Goal: Task Accomplishment & Management: Manage account settings

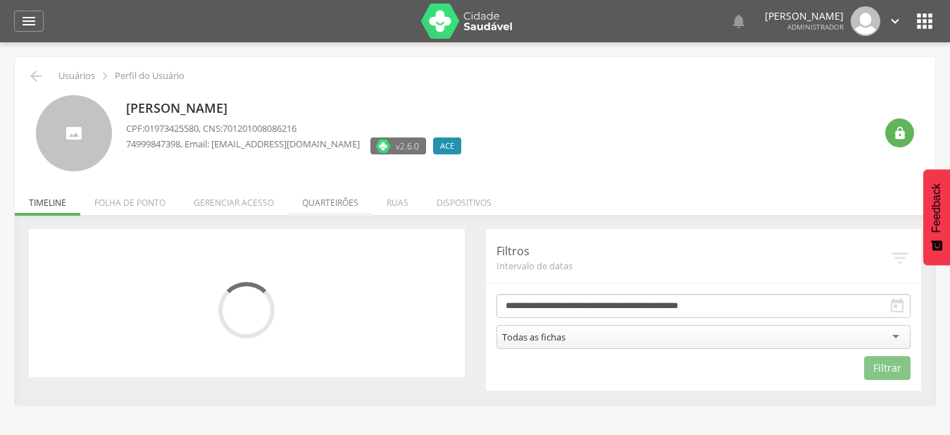
click at [328, 206] on li "Quarteirões" at bounding box center [330, 198] width 85 height 33
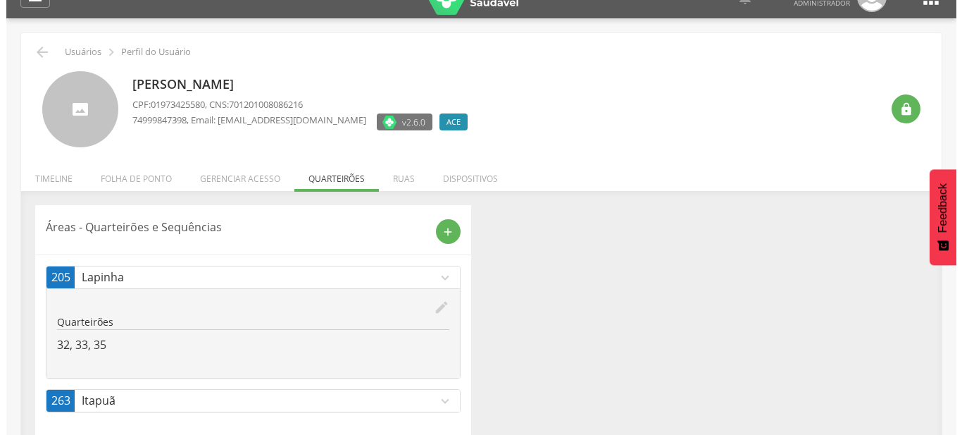
scroll to position [42, 0]
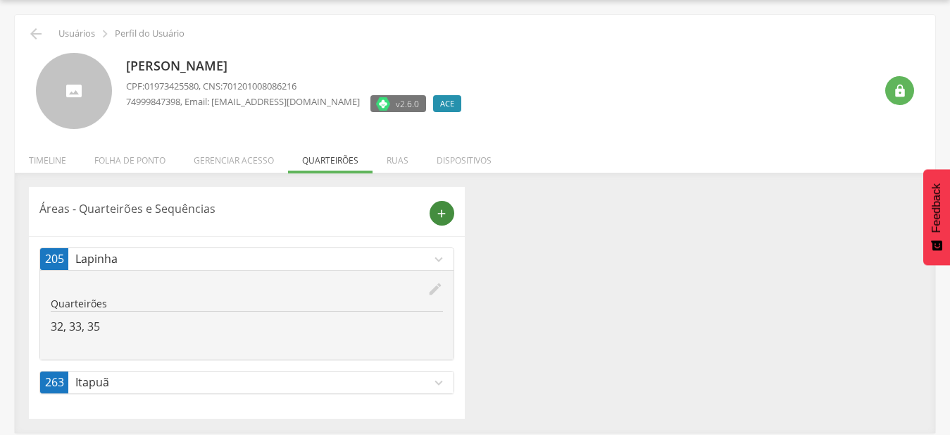
click at [444, 216] on icon "add" at bounding box center [441, 213] width 13 height 13
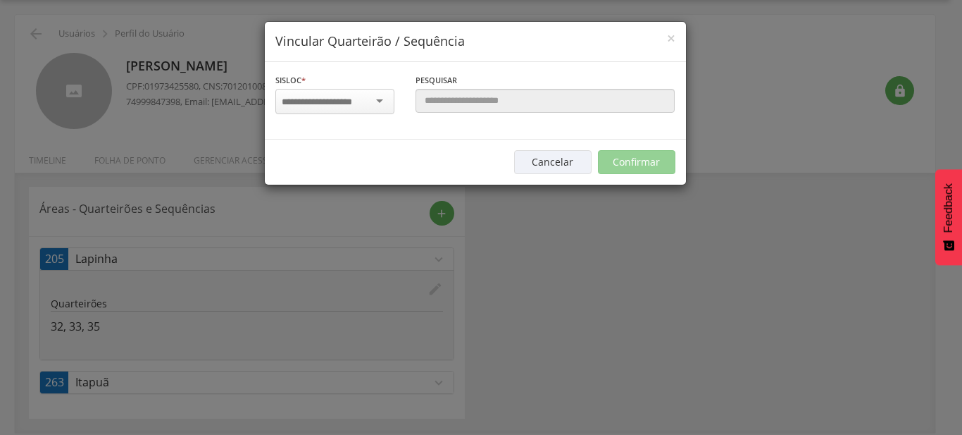
click at [380, 107] on div at bounding box center [334, 101] width 119 height 25
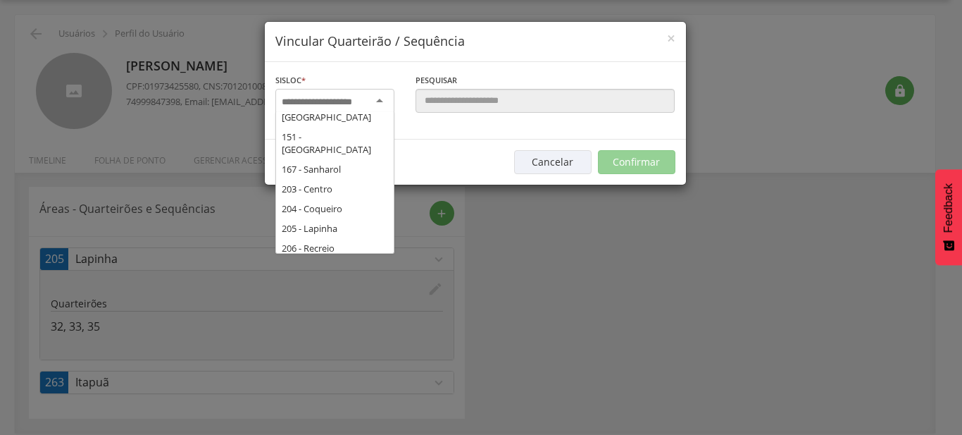
scroll to position [228, 0]
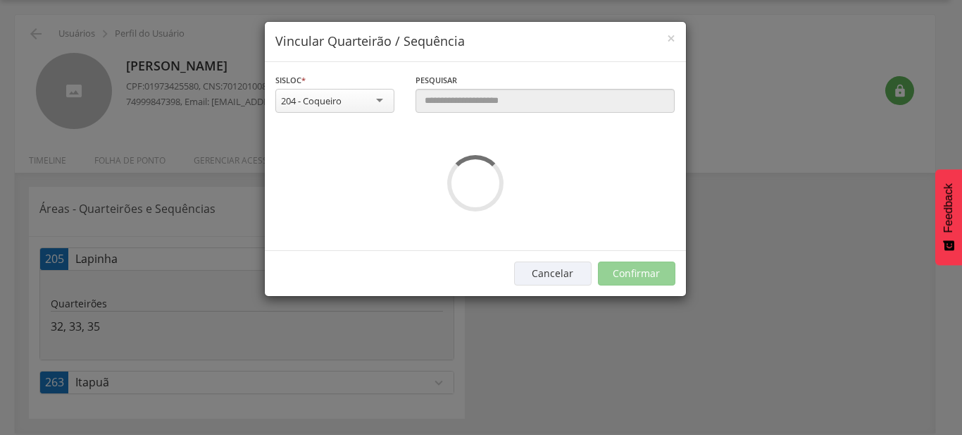
click at [358, 130] on div "**********" at bounding box center [475, 156] width 421 height 189
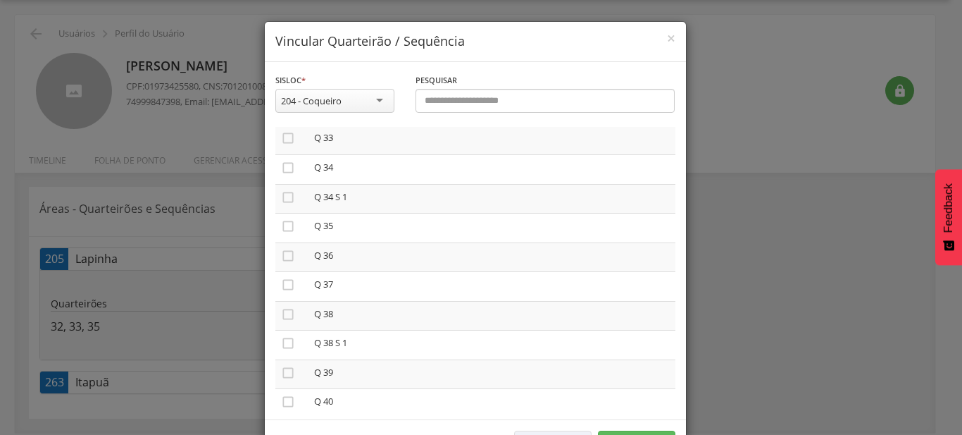
scroll to position [883, 0]
click at [287, 242] on icon "" at bounding box center [288, 249] width 14 height 14
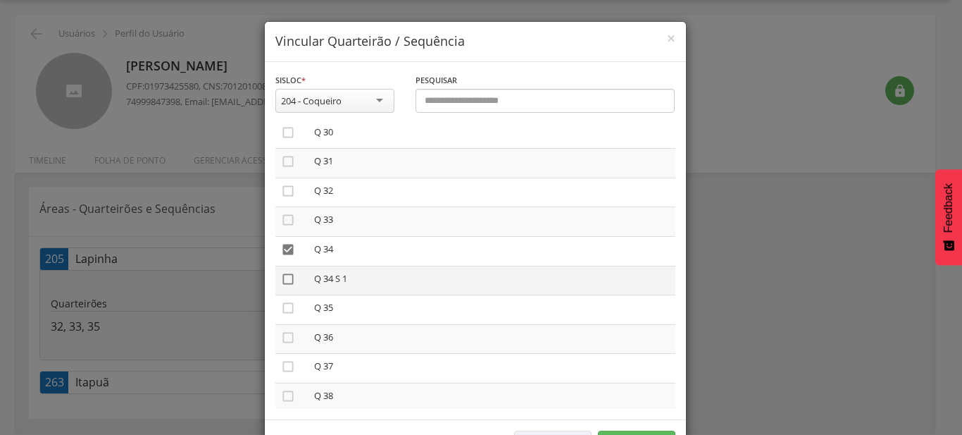
click at [287, 272] on icon "" at bounding box center [288, 279] width 14 height 14
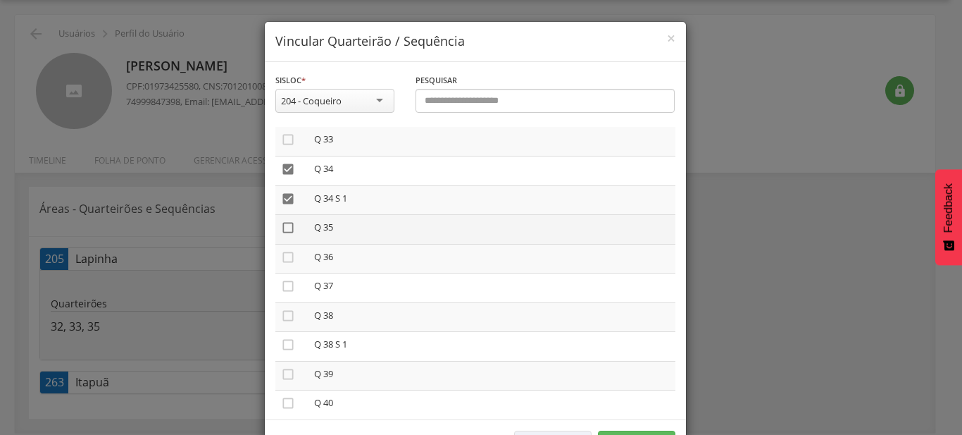
click at [281, 225] on icon "" at bounding box center [288, 228] width 14 height 14
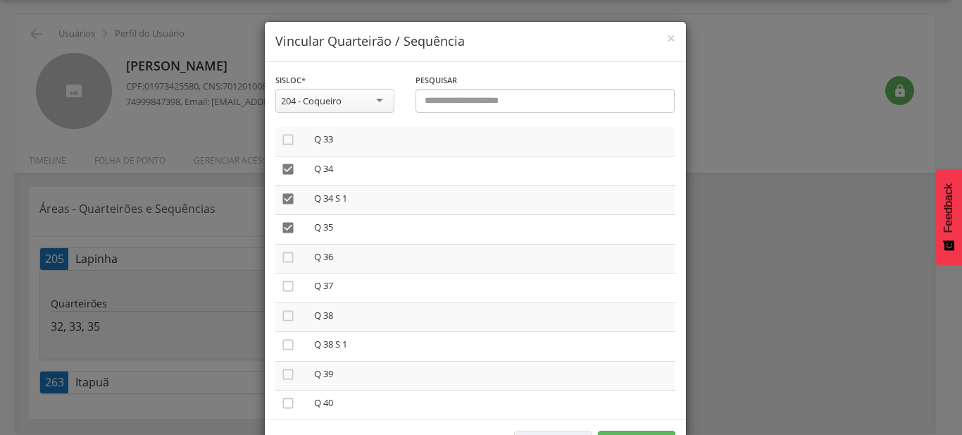
scroll to position [52, 0]
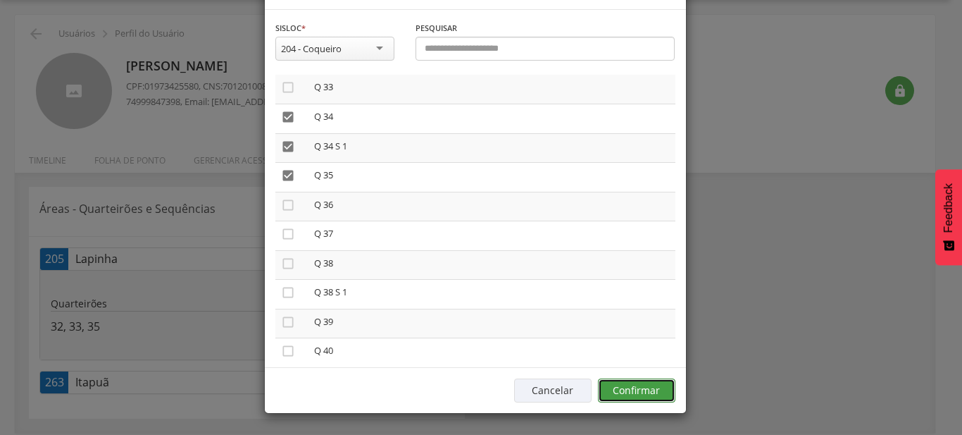
click at [667, 387] on button "Confirmar" at bounding box center [636, 390] width 77 height 24
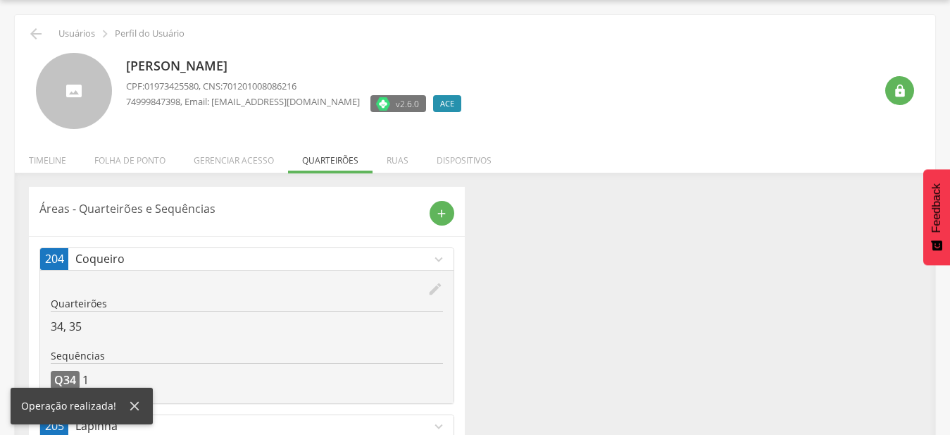
click at [416, 247] on div "Áreas - Quarteirões e Sequências add 204 Coqueiro expand_more edit Quarteirões …" at bounding box center [247, 341] width 436 height 309
click at [412, 261] on p "Coqueiro" at bounding box center [253, 259] width 356 height 16
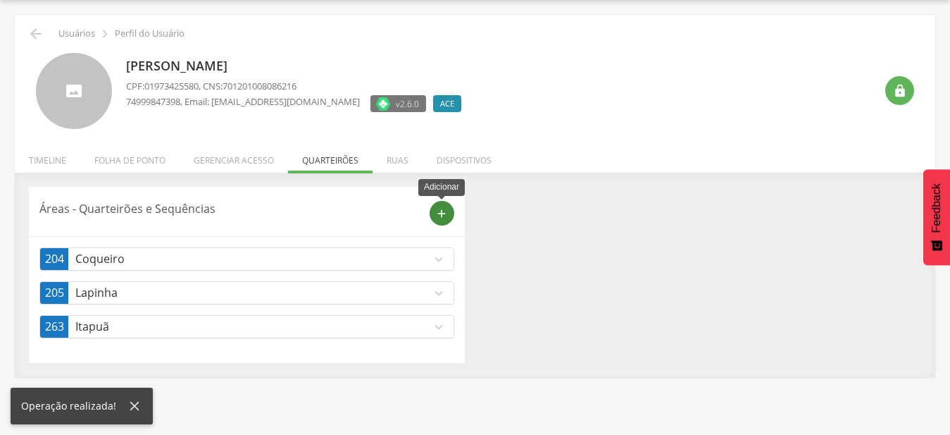
click at [439, 212] on icon "add" at bounding box center [441, 213] width 13 height 13
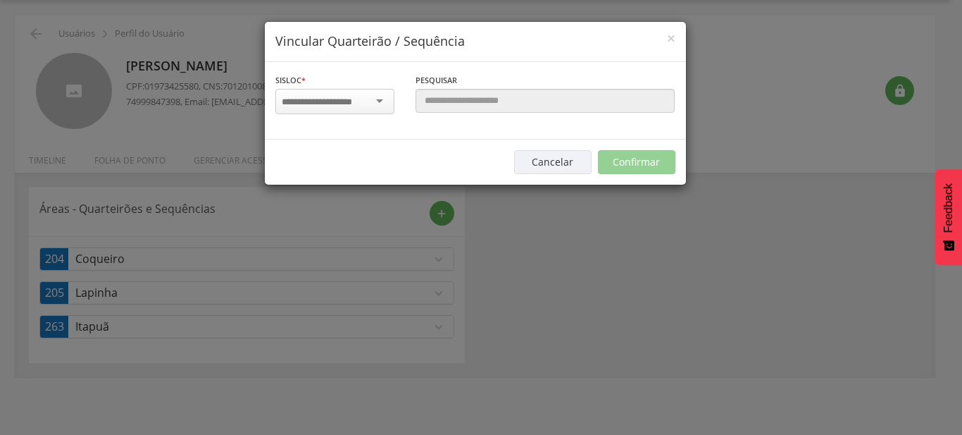
click at [344, 101] on input "select-one" at bounding box center [326, 102] width 89 height 13
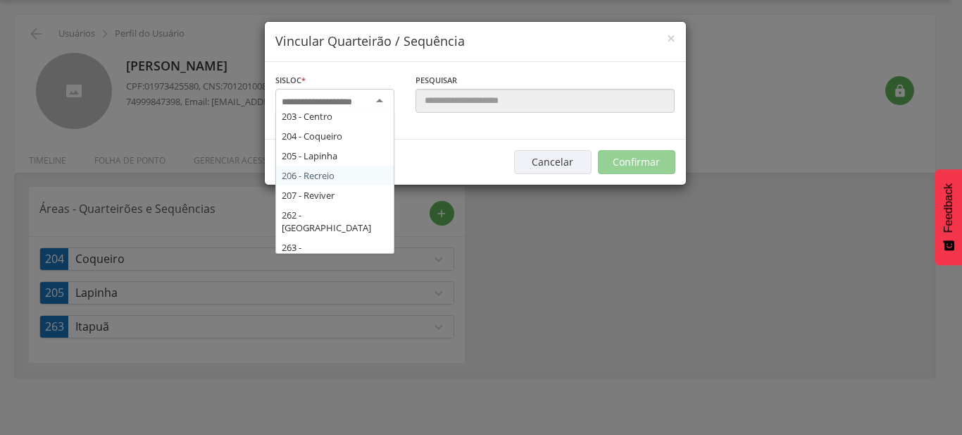
scroll to position [240, 0]
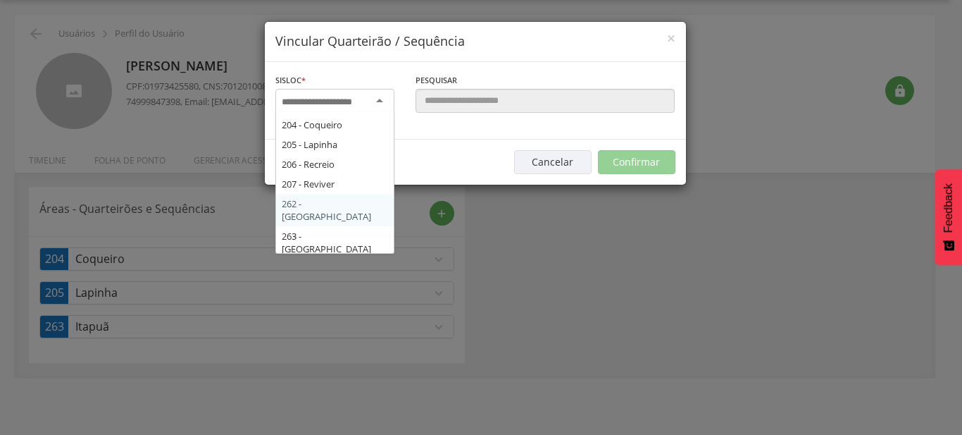
click at [351, 139] on div "Sisloc * 17 - Angico 18 - Alagoinhas 19 - Aroeira 21 - Manguinhas 22 - Boa Paz …" at bounding box center [475, 100] width 421 height 77
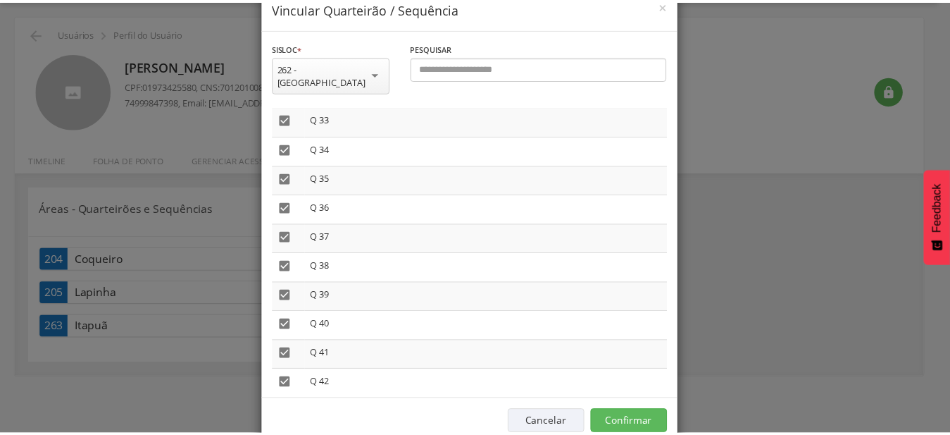
scroll to position [52, 0]
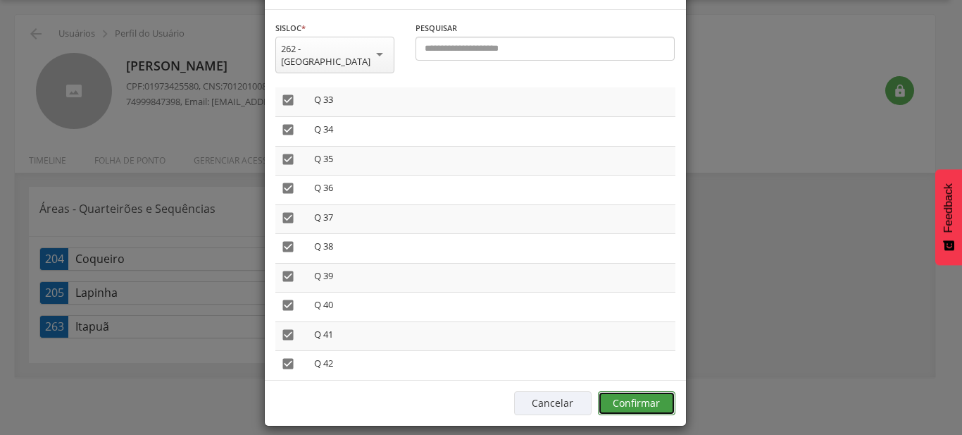
click at [627, 394] on button "Confirmar" at bounding box center [636, 403] width 77 height 24
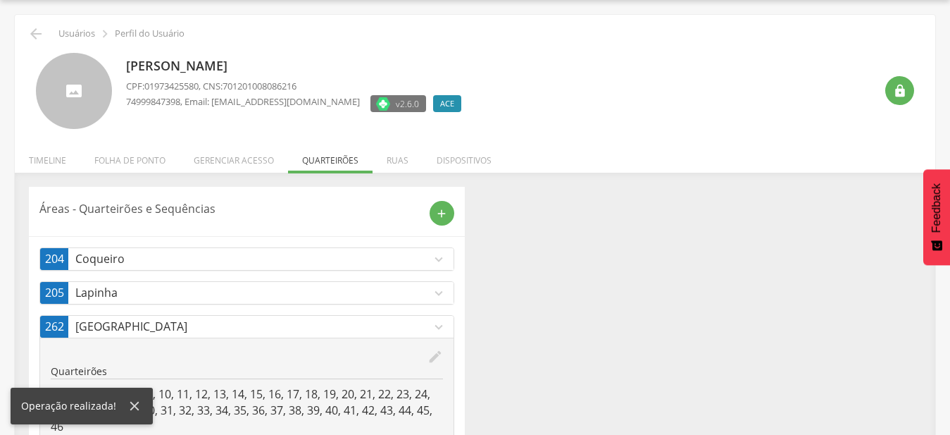
click at [442, 327] on icon "expand_more" at bounding box center [438, 326] width 15 height 15
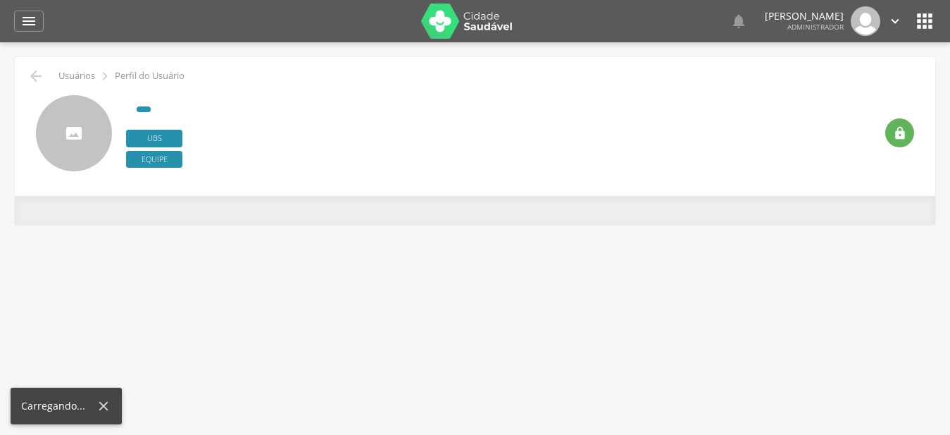
type input "**********"
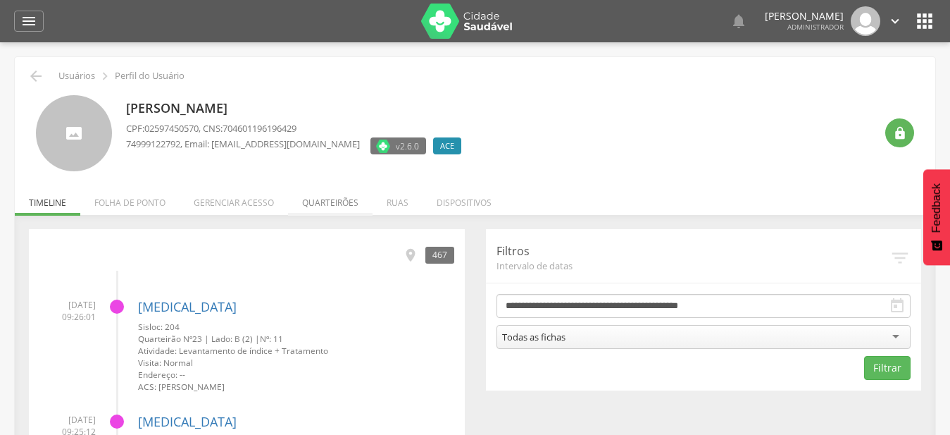
click at [347, 202] on li "Quarteirões" at bounding box center [330, 198] width 85 height 33
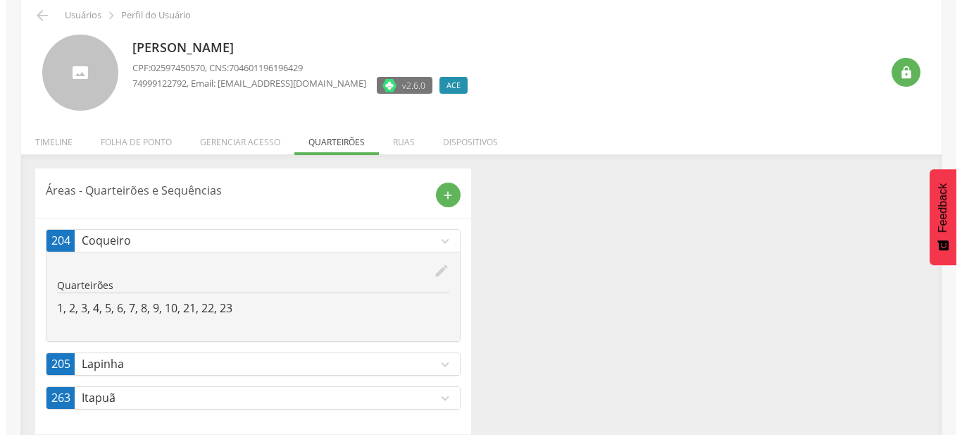
scroll to position [75, 0]
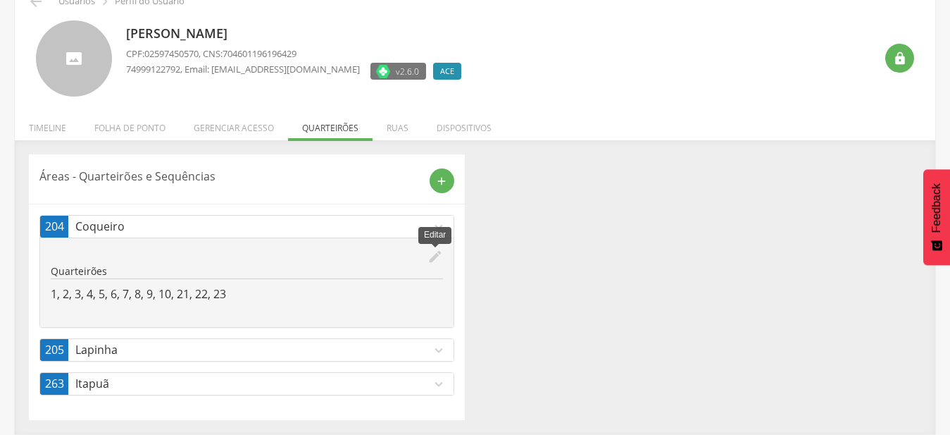
click at [434, 252] on icon "edit" at bounding box center [435, 256] width 15 height 15
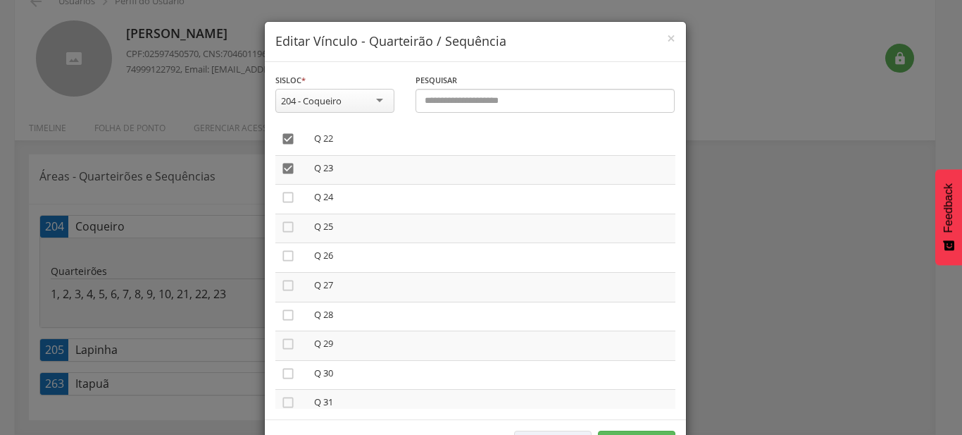
scroll to position [964, 0]
click at [275, 249] on td "" at bounding box center [291, 259] width 33 height 30
click at [285, 255] on icon "" at bounding box center [288, 257] width 14 height 14
click at [286, 286] on td "" at bounding box center [291, 288] width 33 height 30
drag, startPoint x: 285, startPoint y: 280, endPoint x: 283, endPoint y: 301, distance: 20.5
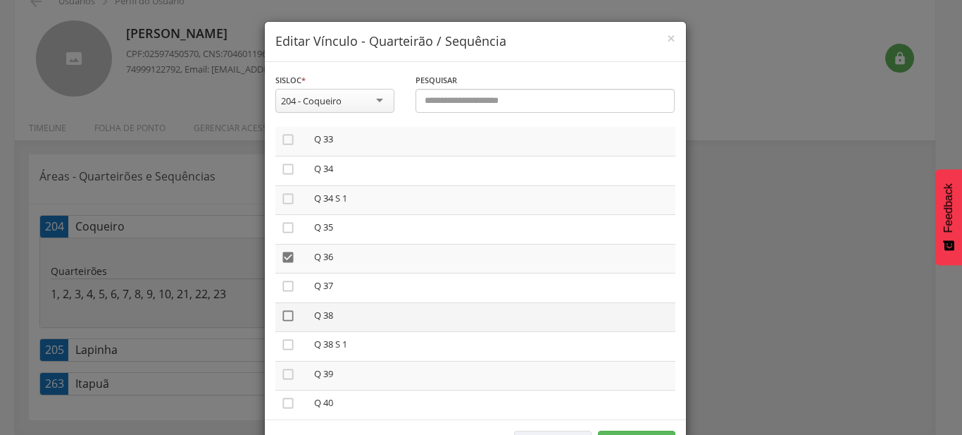
click at [285, 280] on icon "" at bounding box center [288, 286] width 14 height 14
click at [283, 309] on icon "" at bounding box center [288, 316] width 14 height 14
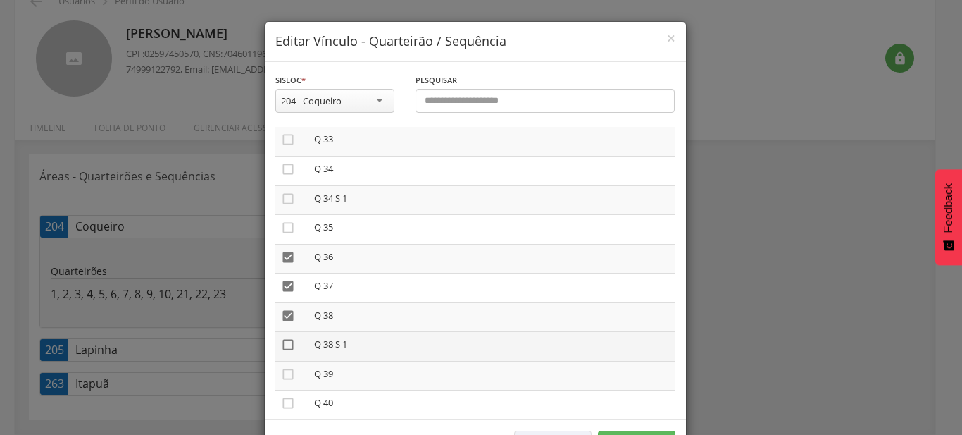
click at [281, 337] on icon "" at bounding box center [288, 344] width 14 height 14
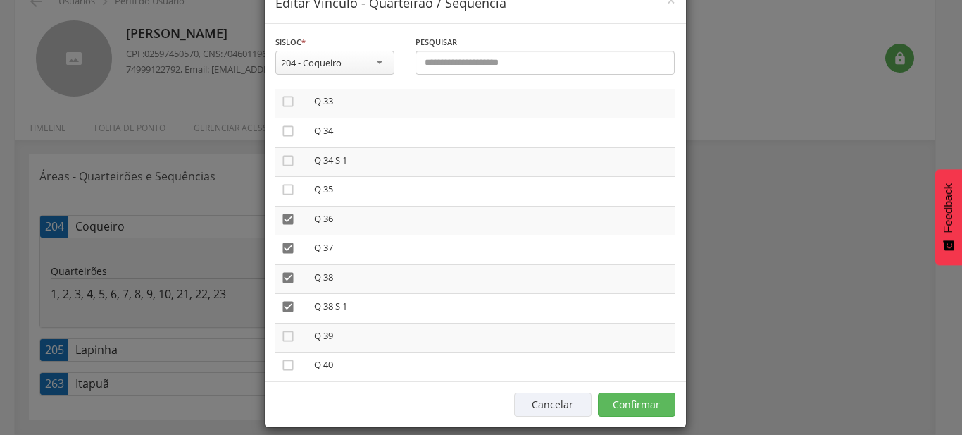
scroll to position [52, 0]
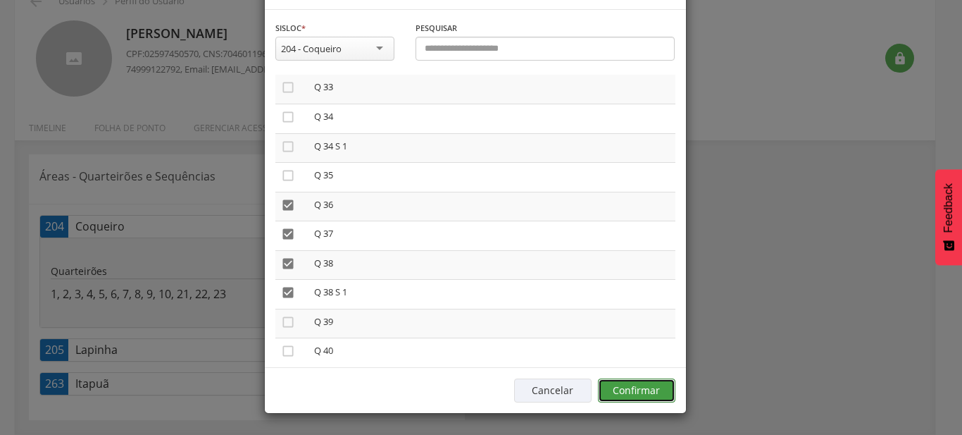
click at [668, 395] on button "Confirmar" at bounding box center [636, 390] width 77 height 24
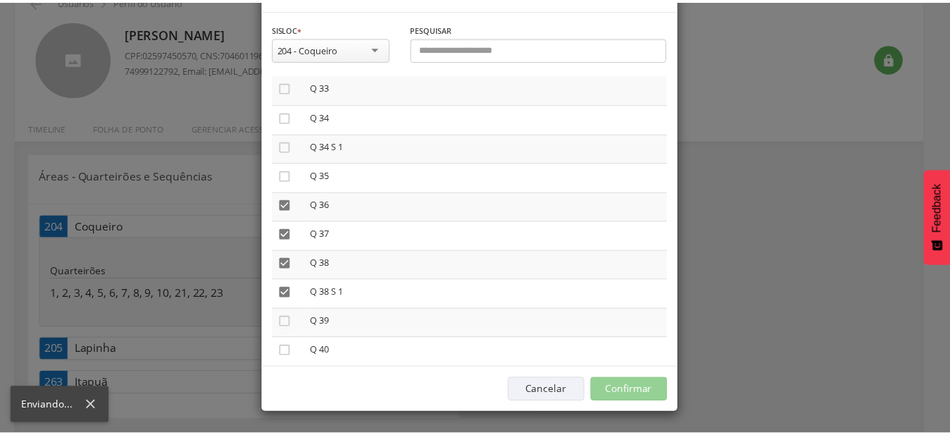
scroll to position [42, 0]
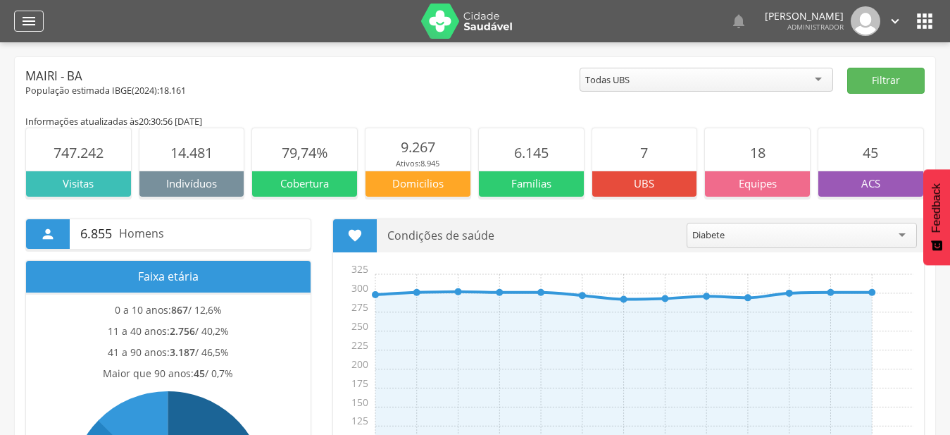
click at [24, 31] on div "" at bounding box center [29, 21] width 30 height 21
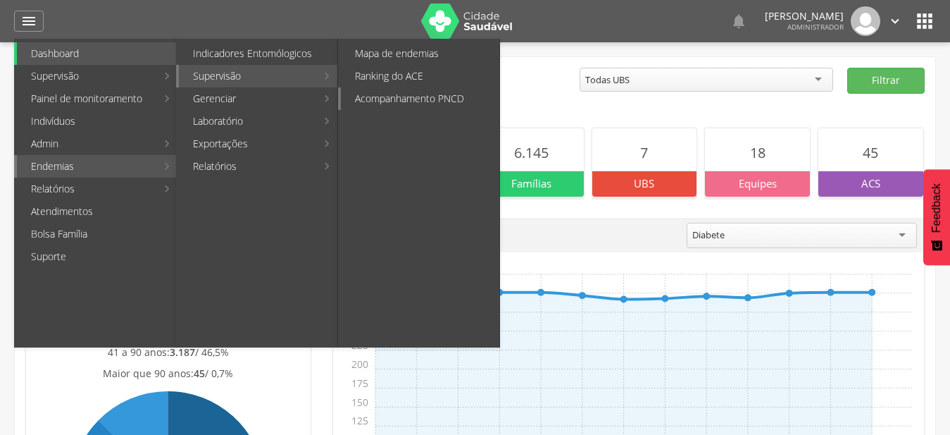
click at [445, 96] on link "Acompanhamento PNCD" at bounding box center [420, 98] width 159 height 23
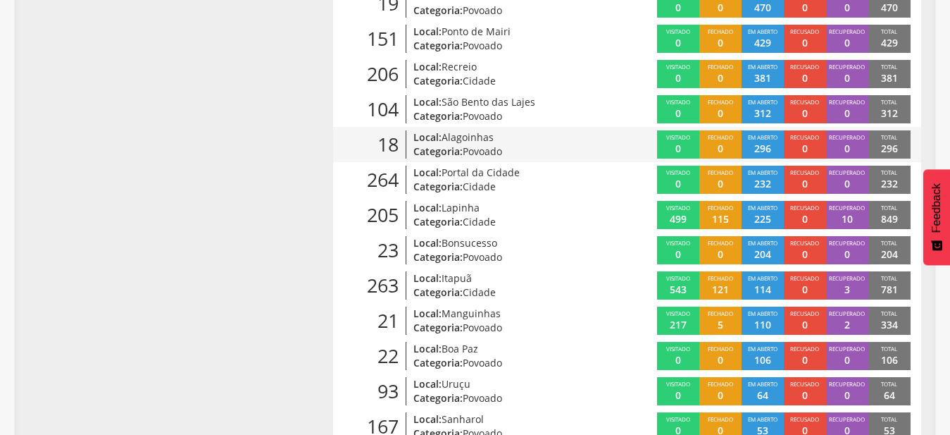
scroll to position [537, 0]
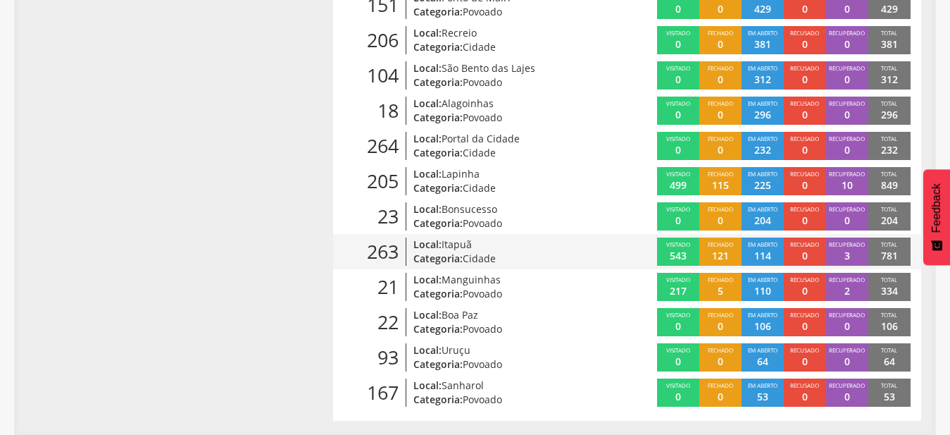
click at [485, 261] on span "Cidade" at bounding box center [479, 257] width 33 height 13
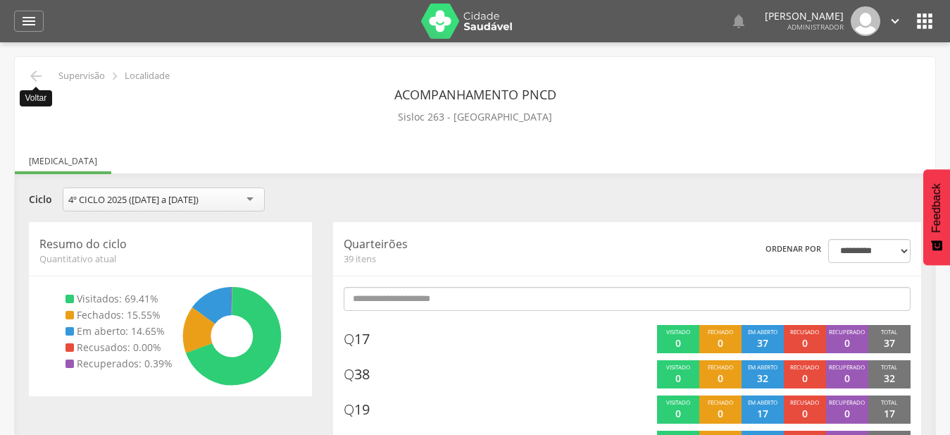
click at [36, 85] on div "Acompanhamento PNCD Sisloc 263 - Itapuã" at bounding box center [475, 104] width 900 height 45
click at [38, 74] on icon "" at bounding box center [35, 76] width 17 height 17
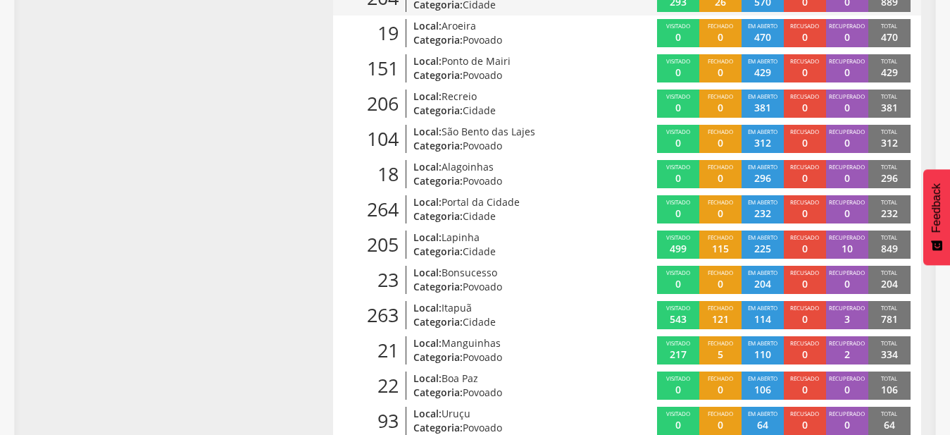
scroll to position [537, 0]
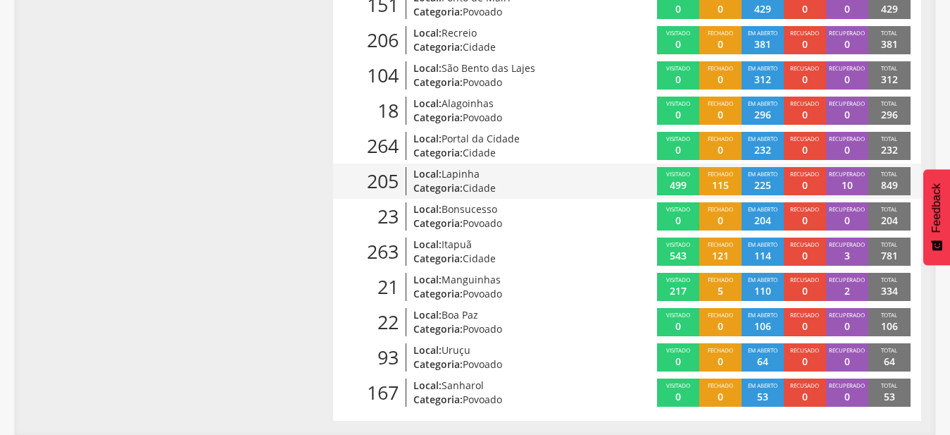
click at [501, 181] on p "Categoria: Cidade" at bounding box center [507, 188] width 186 height 14
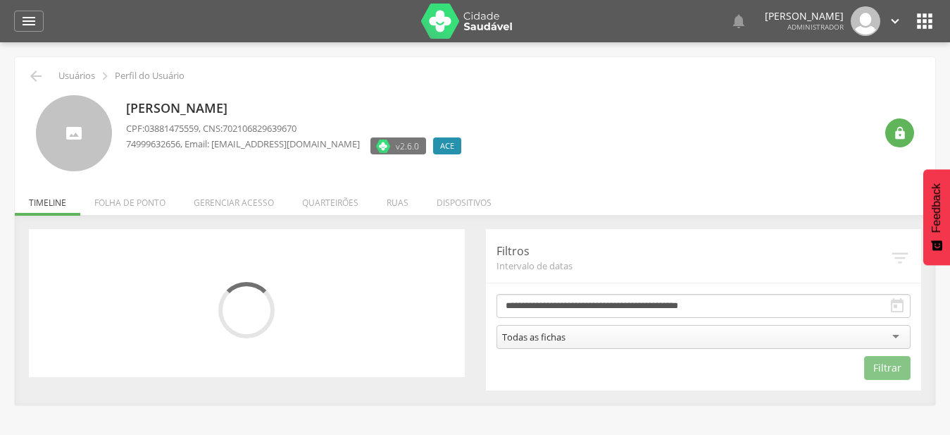
scroll to position [42, 0]
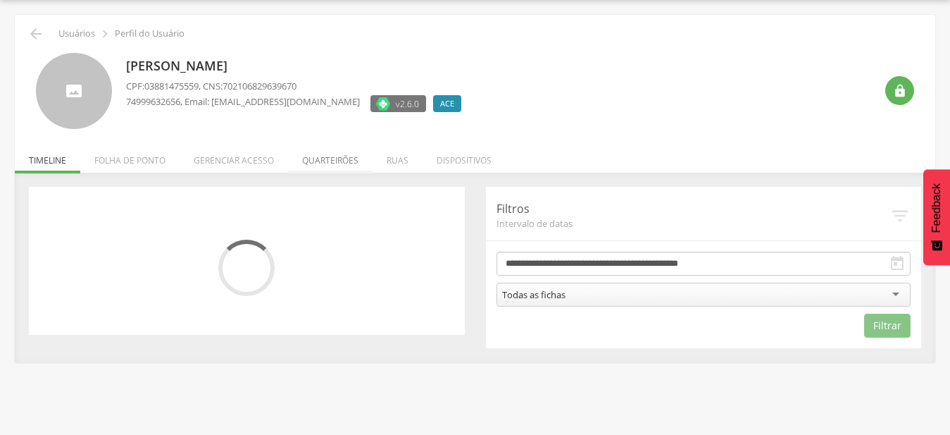
click at [329, 158] on li "Quarteirões" at bounding box center [330, 156] width 85 height 33
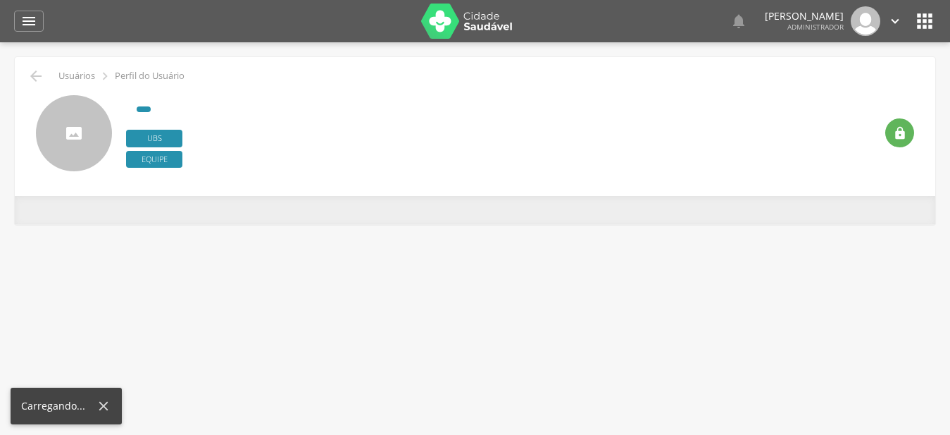
type input "**********"
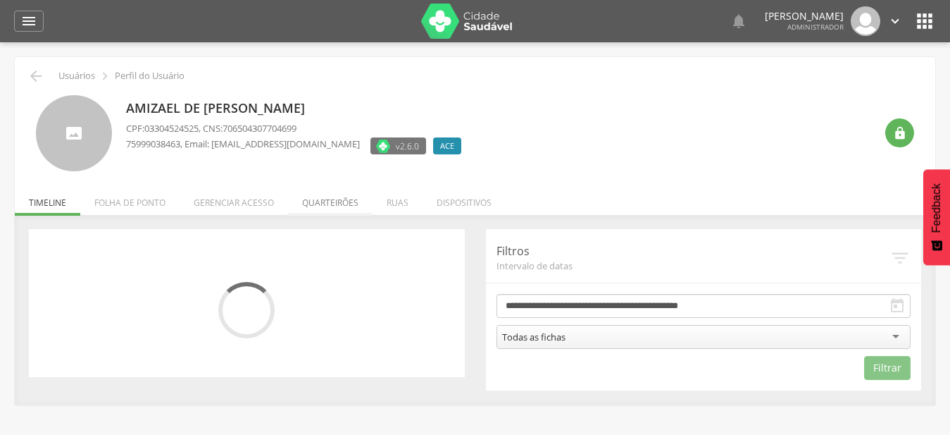
click at [330, 200] on li "Quarteirões" at bounding box center [330, 198] width 85 height 33
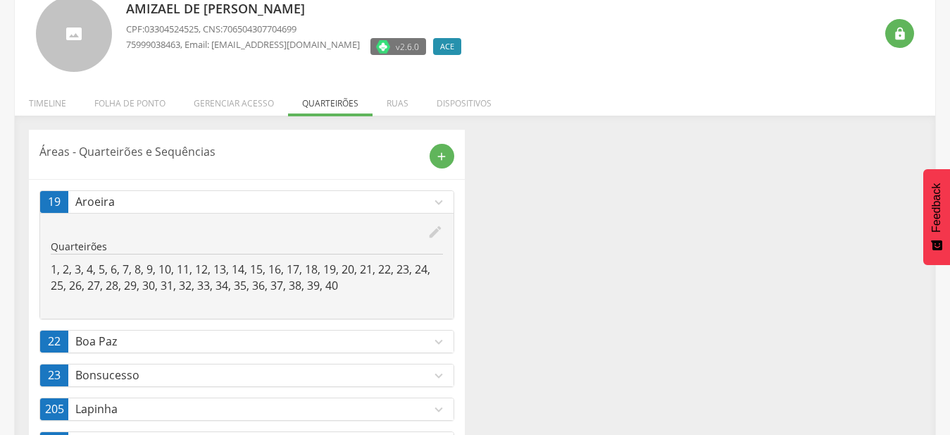
scroll to position [159, 0]
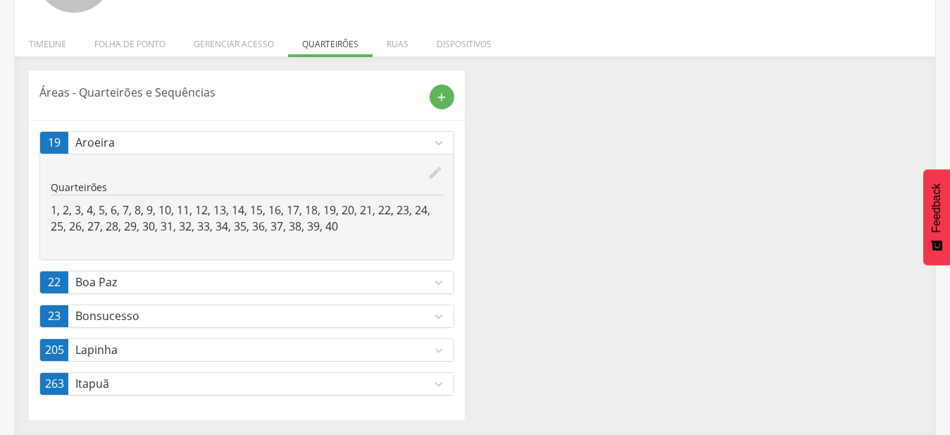
click at [440, 347] on icon "expand_more" at bounding box center [438, 349] width 15 height 15
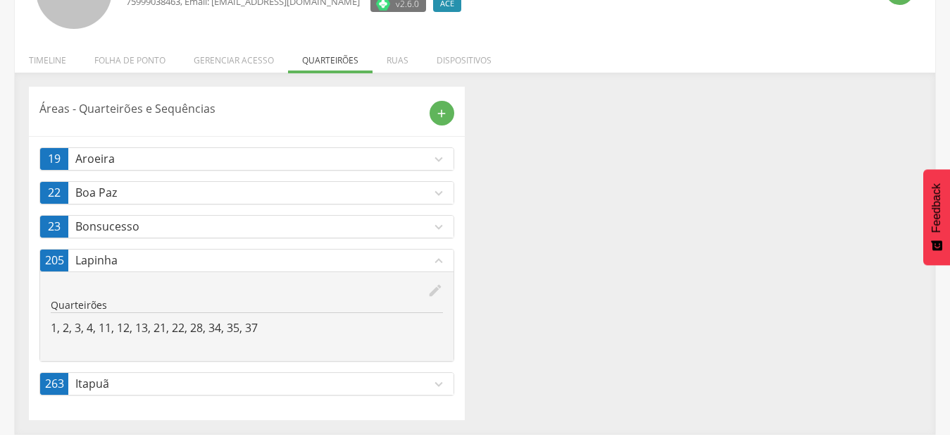
scroll to position [142, 0]
click at [440, 265] on icon "expand_less" at bounding box center [438, 260] width 15 height 15
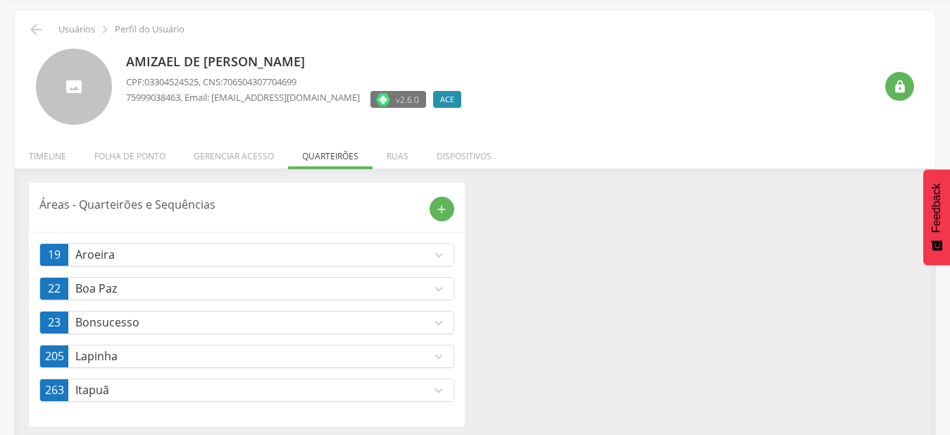
scroll to position [53, 0]
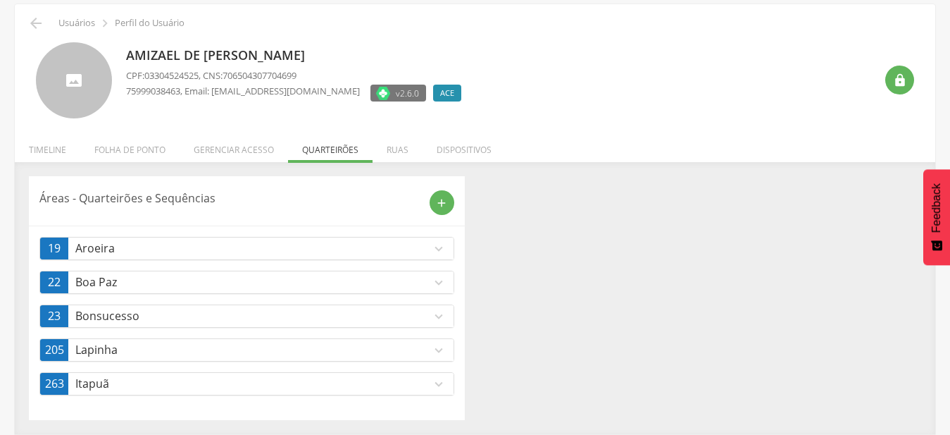
click at [442, 347] on icon "expand_more" at bounding box center [438, 349] width 15 height 15
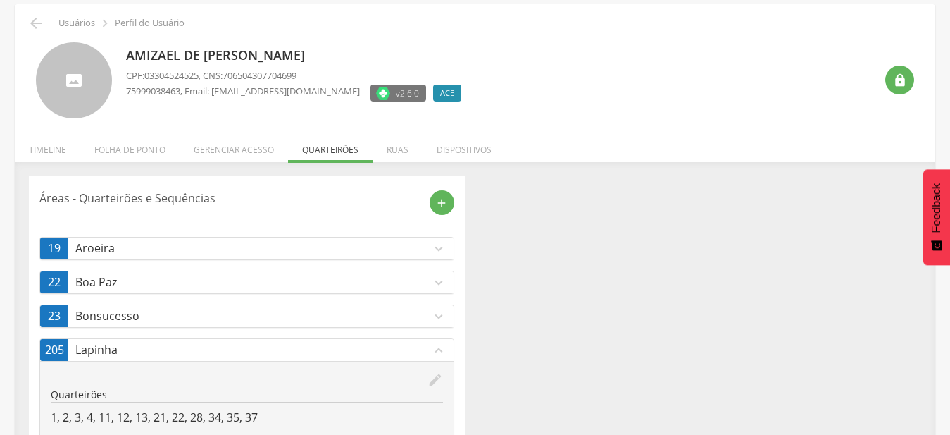
scroll to position [142, 0]
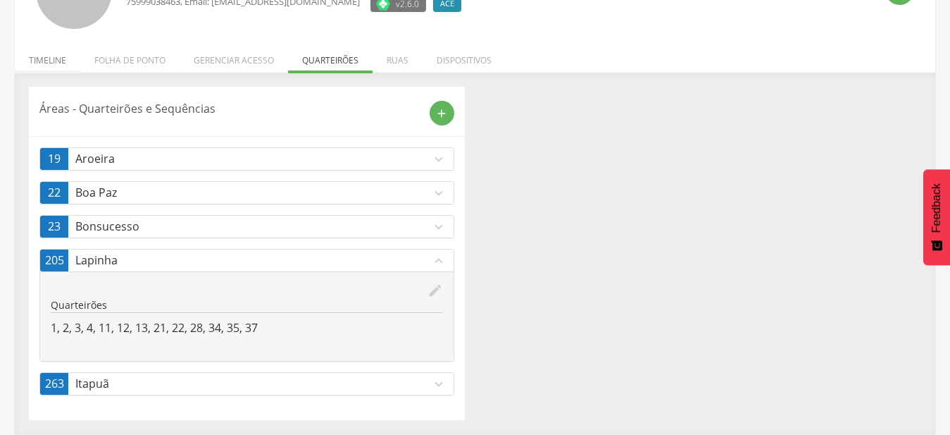
click at [40, 62] on li "Timeline" at bounding box center [48, 56] width 66 height 33
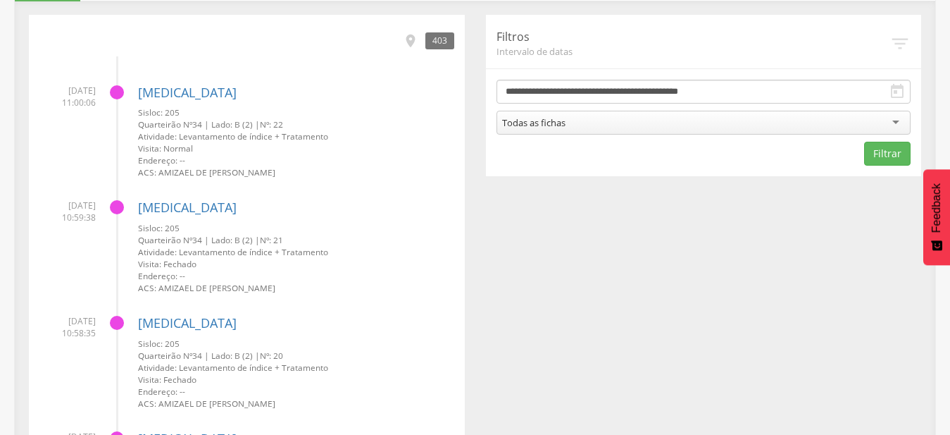
scroll to position [0, 0]
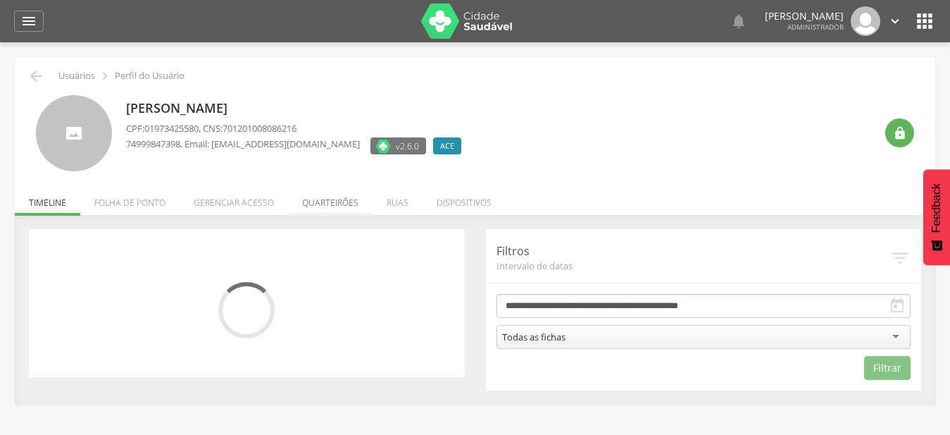
click at [335, 203] on li "Quarteirões" at bounding box center [330, 198] width 85 height 33
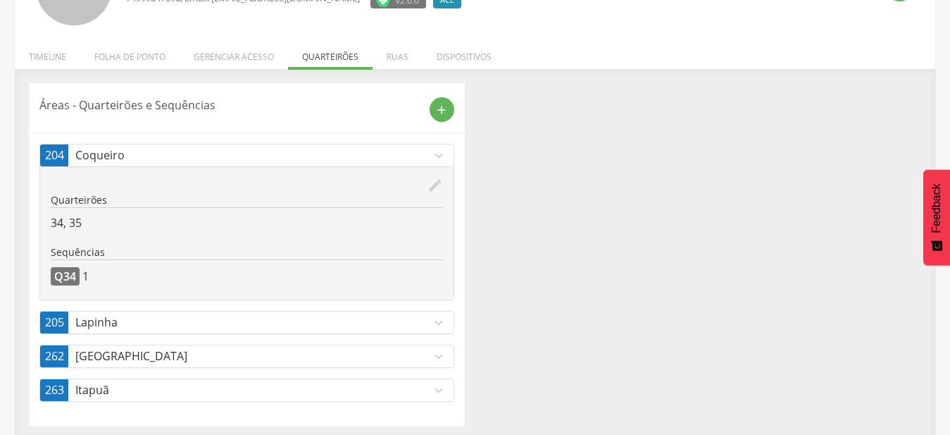
scroll to position [152, 0]
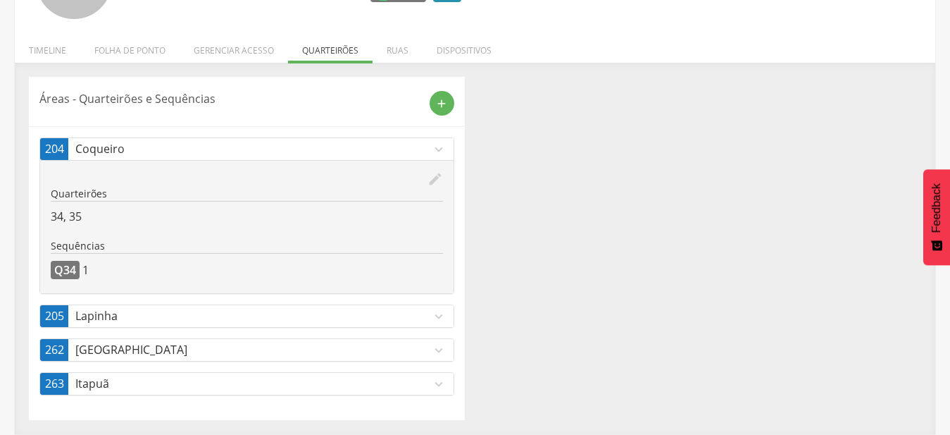
click at [402, 322] on p "Lapinha" at bounding box center [253, 316] width 356 height 16
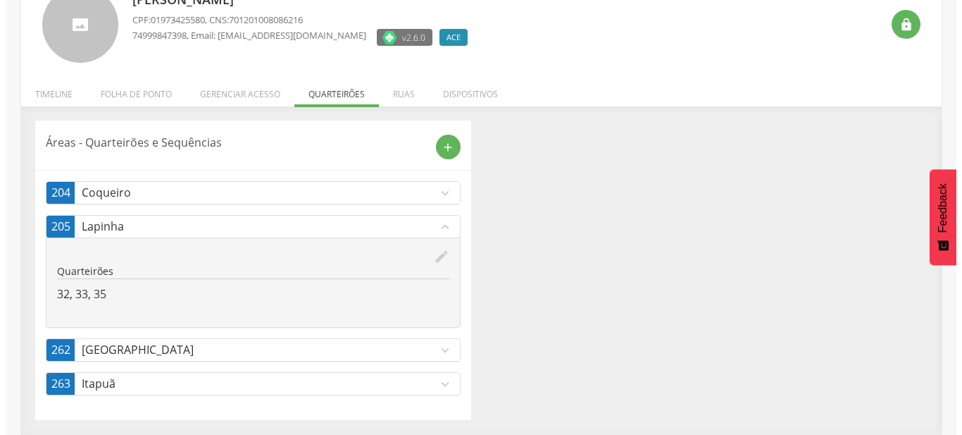
scroll to position [108, 0]
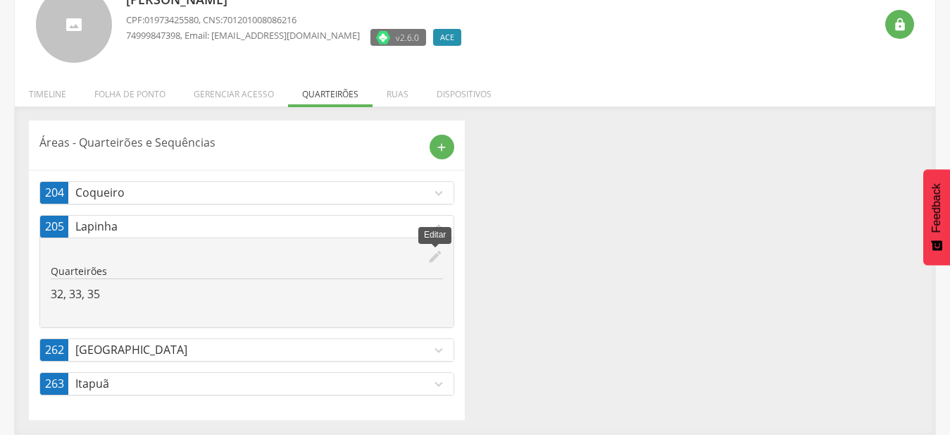
click at [433, 256] on icon "edit" at bounding box center [435, 256] width 15 height 15
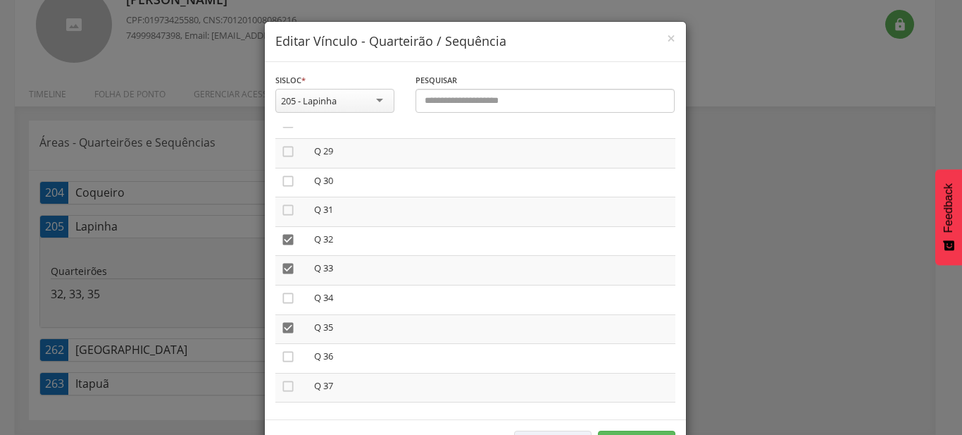
scroll to position [803, 0]
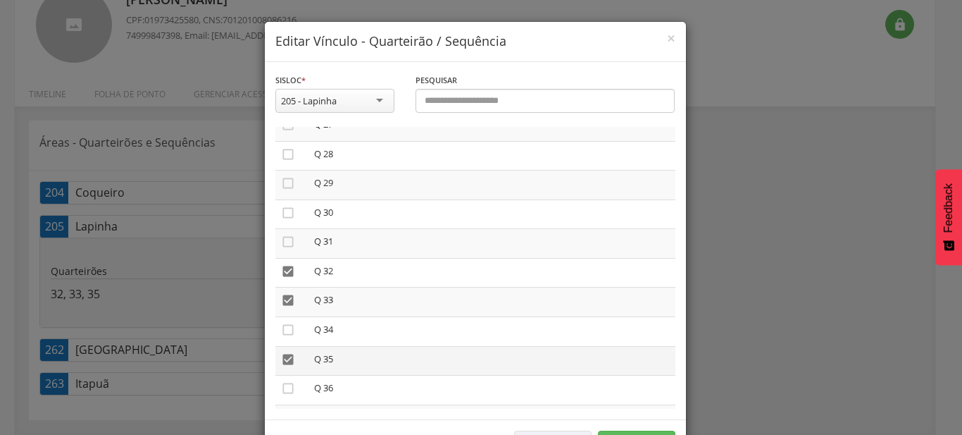
click at [285, 352] on icon "" at bounding box center [288, 359] width 14 height 14
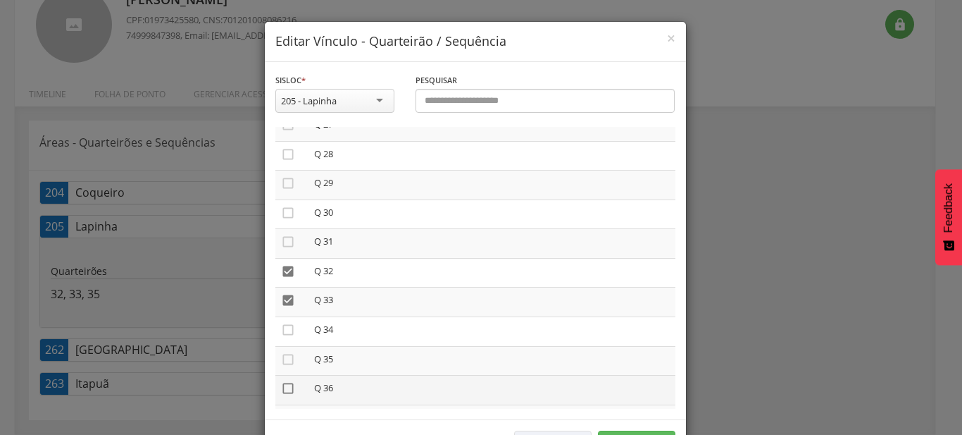
click at [285, 385] on icon "" at bounding box center [288, 388] width 14 height 14
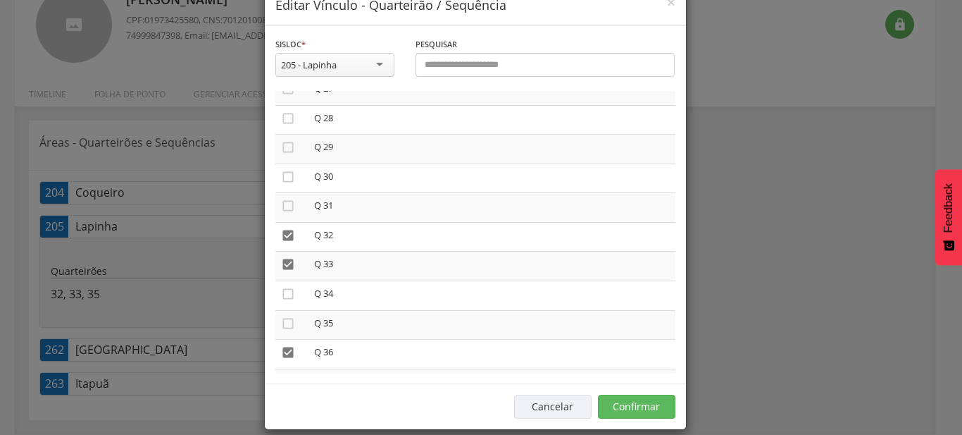
scroll to position [52, 0]
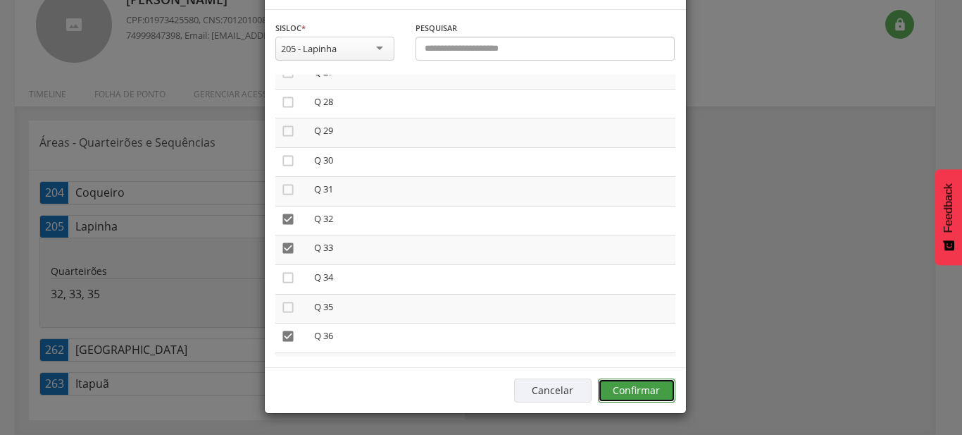
click at [659, 389] on button "Confirmar" at bounding box center [636, 390] width 77 height 24
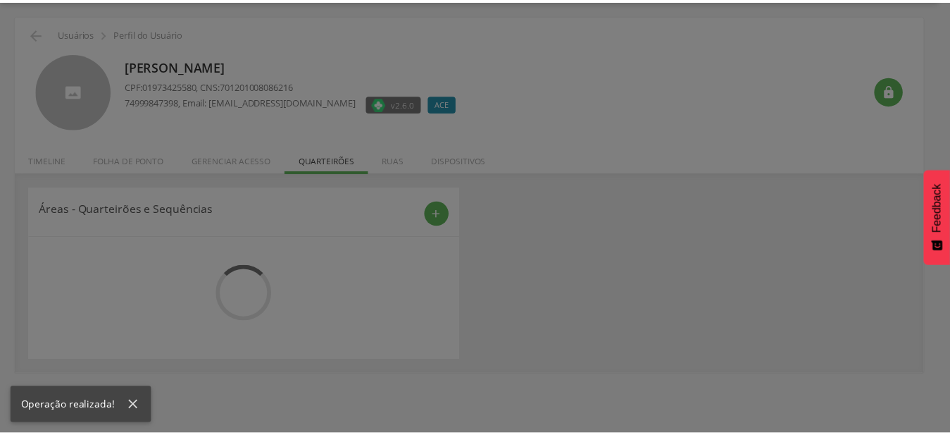
scroll to position [42, 0]
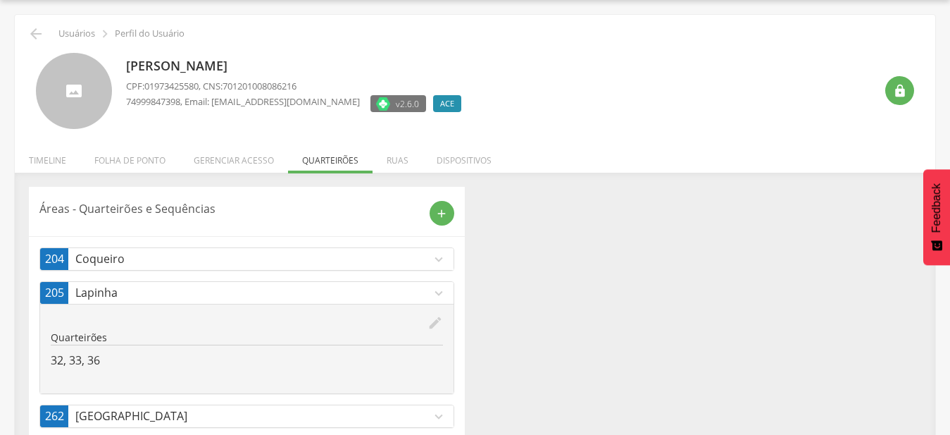
click at [425, 289] on p "Lapinha" at bounding box center [253, 293] width 356 height 16
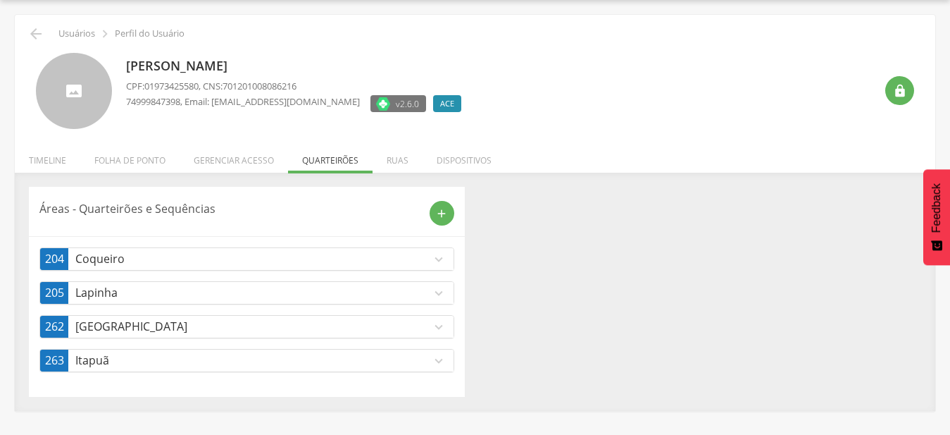
click at [435, 263] on icon "expand_more" at bounding box center [438, 258] width 15 height 15
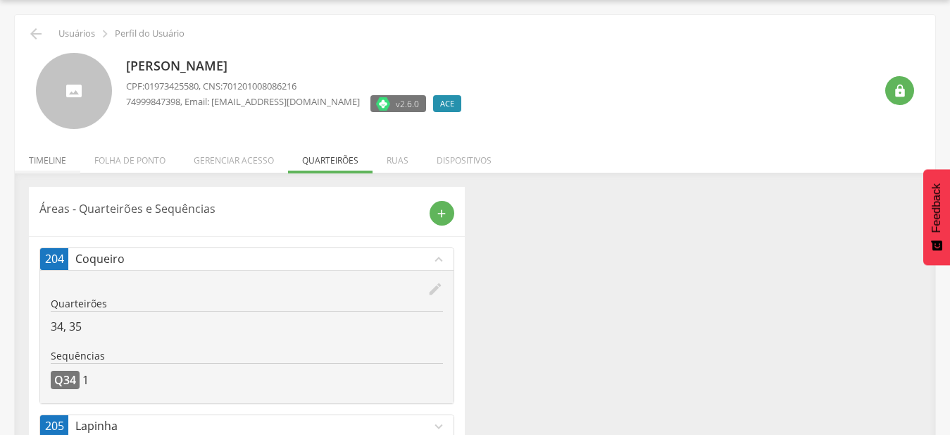
click at [48, 150] on li "Timeline" at bounding box center [48, 156] width 66 height 33
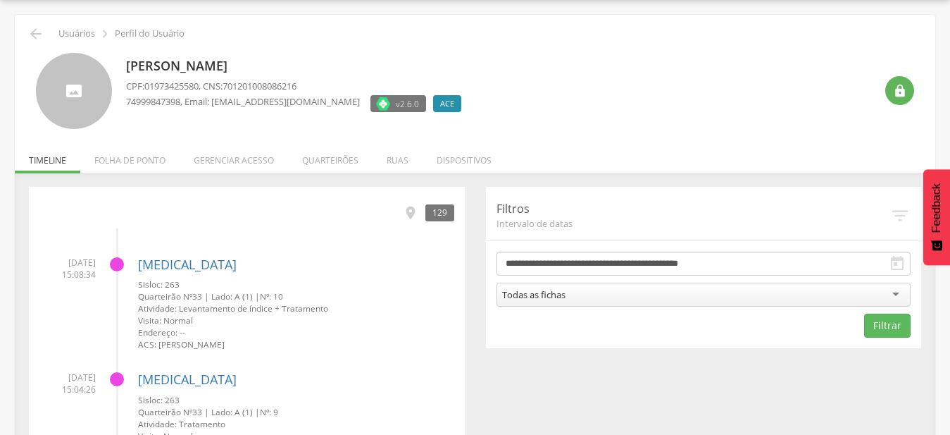
scroll to position [0, 0]
